Goal: Transaction & Acquisition: Subscribe to service/newsletter

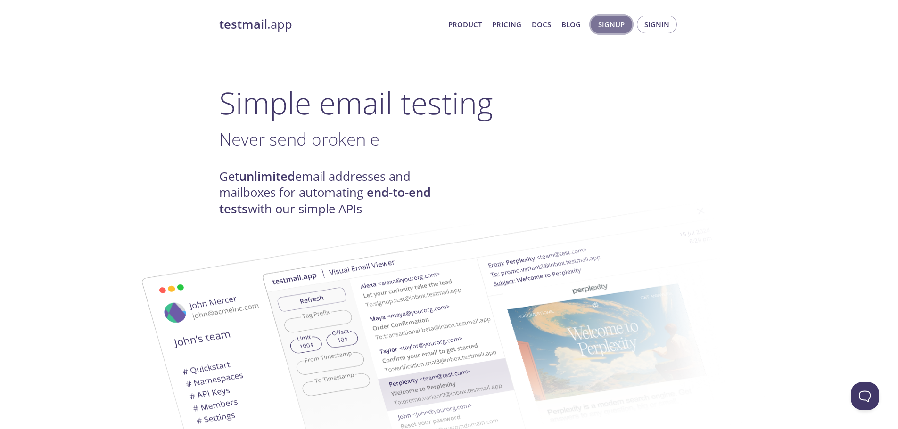
click at [613, 25] on span "Signup" at bounding box center [611, 24] width 26 height 12
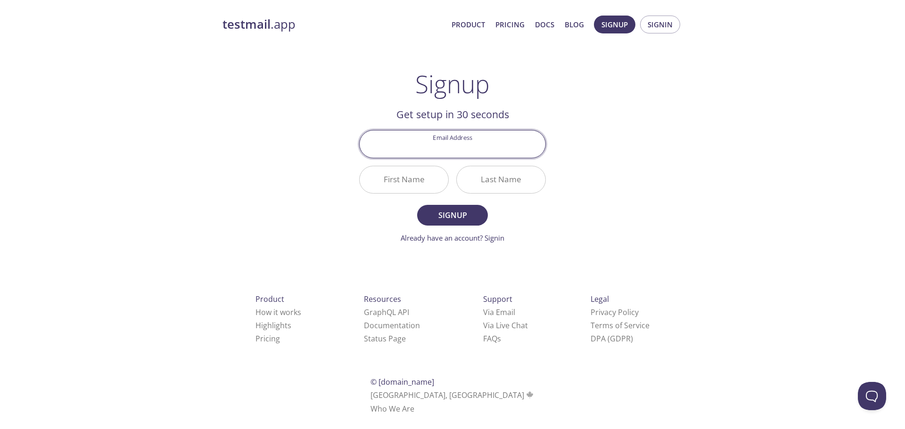
click at [455, 152] on input "Email Address" at bounding box center [453, 144] width 186 height 27
type input "[EMAIL_ADDRESS][DOMAIN_NAME]"
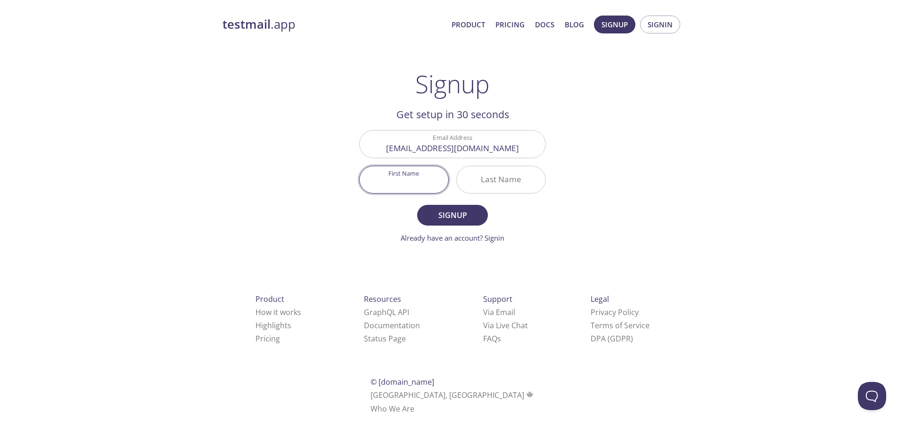
click at [386, 183] on input "First Name" at bounding box center [404, 179] width 89 height 27
type input "[PERSON_NAME]"
click at [417, 205] on button "Signup" at bounding box center [452, 215] width 71 height 21
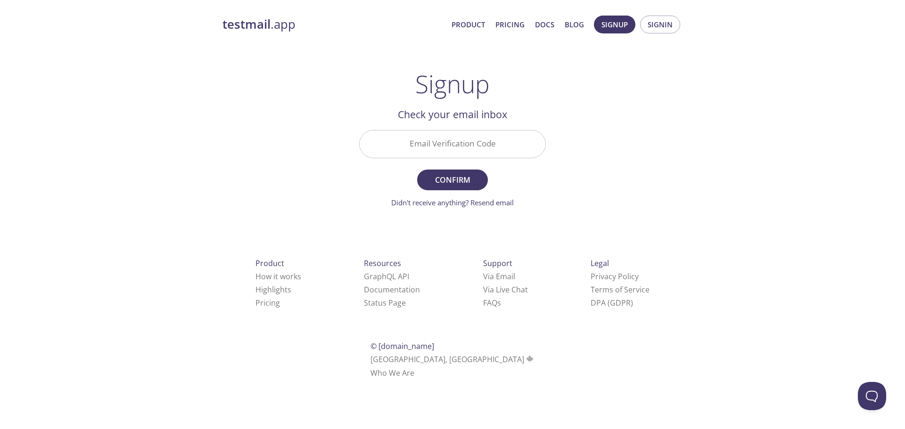
click at [421, 141] on input "Email Verification Code" at bounding box center [453, 144] width 186 height 27
click at [450, 150] on input "Email Verification Code" at bounding box center [453, 144] width 186 height 27
paste input "NRDWHXY"
type input "NRDWHXY"
click at [460, 183] on span "Confirm" at bounding box center [452, 179] width 50 height 13
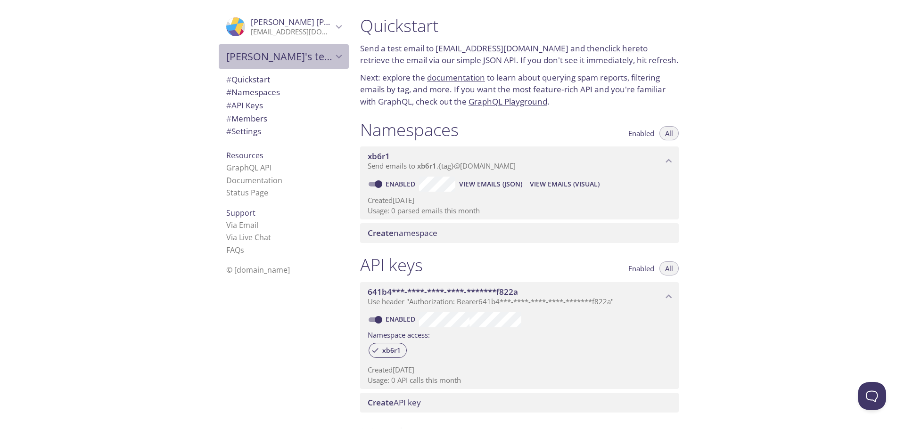
click at [278, 57] on span "[PERSON_NAME]'s team" at bounding box center [279, 56] width 107 height 13
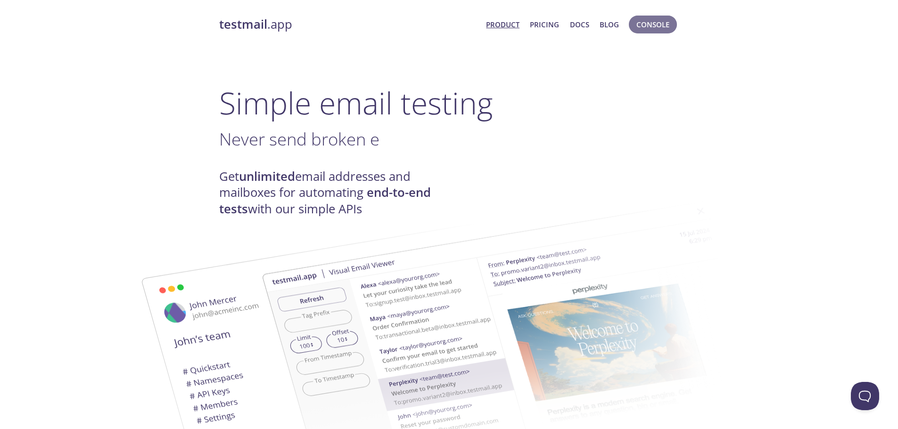
drag, startPoint x: 644, startPoint y: 26, endPoint x: 606, endPoint y: 77, distance: 63.0
click at [644, 27] on span "Console" at bounding box center [652, 24] width 33 height 12
